Goal: Find specific page/section: Find specific page/section

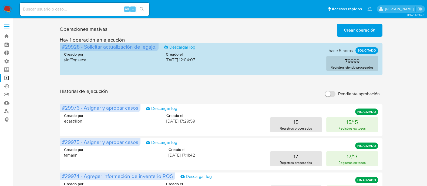
click at [108, 95] on h1 "Historial de ejecución" at bounding box center [84, 94] width 48 height 12
click at [107, 95] on h1 "Historial de ejecución" at bounding box center [84, 94] width 48 height 12
click at [101, 93] on h1 "Historial de ejecución" at bounding box center [84, 94] width 48 height 12
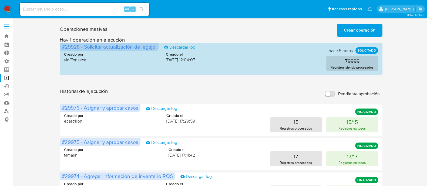
click at [101, 93] on h1 "Historial de ejecución" at bounding box center [84, 94] width 48 height 12
click at [108, 95] on h1 "Historial de ejecución" at bounding box center [84, 94] width 48 height 12
